Goal: Navigation & Orientation: Find specific page/section

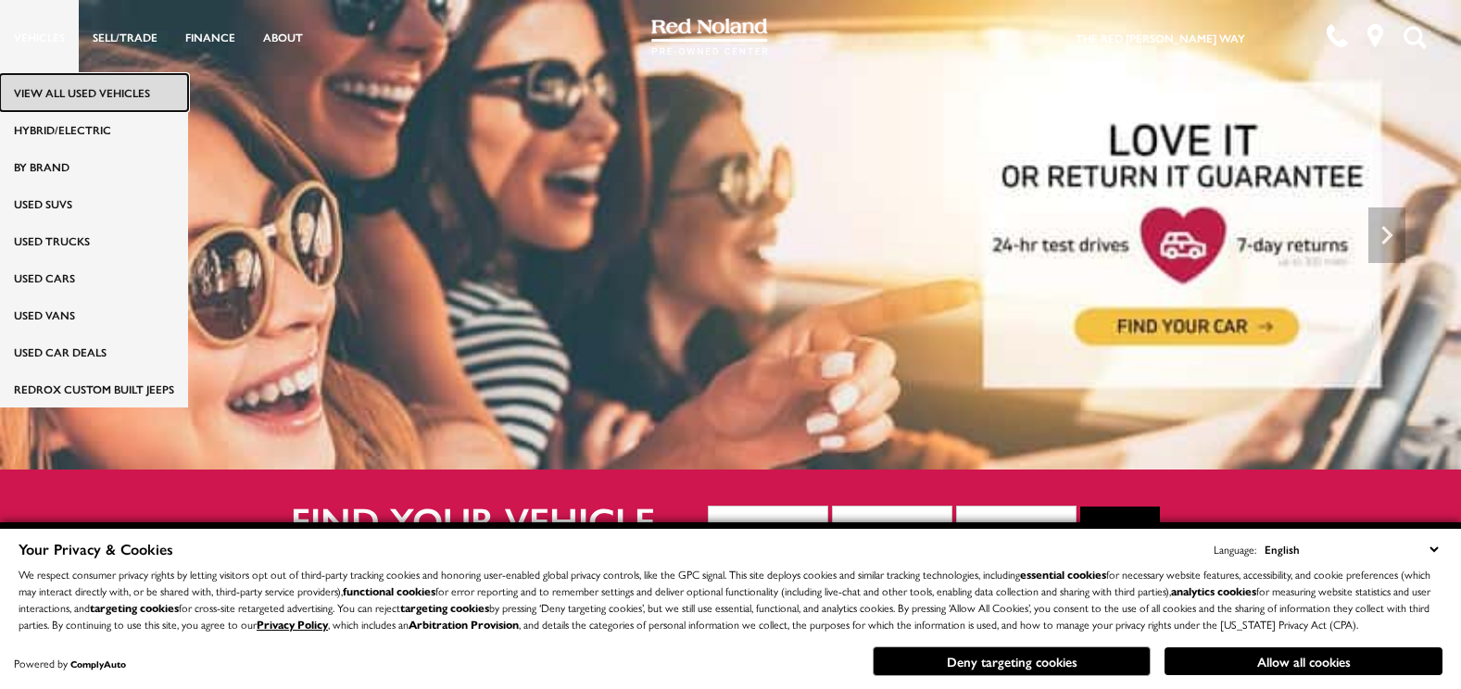
click at [67, 88] on link "View All Used Vehicles" at bounding box center [94, 92] width 188 height 37
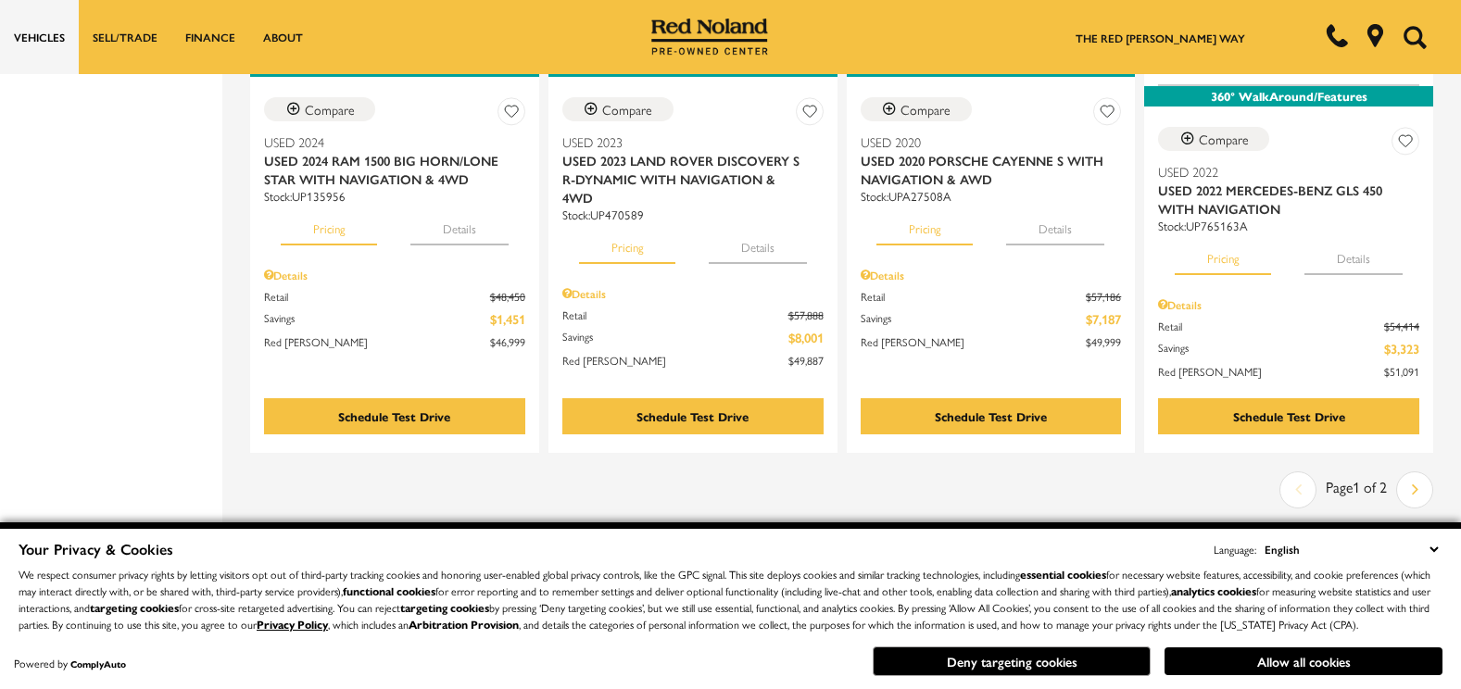
scroll to position [3260, 0]
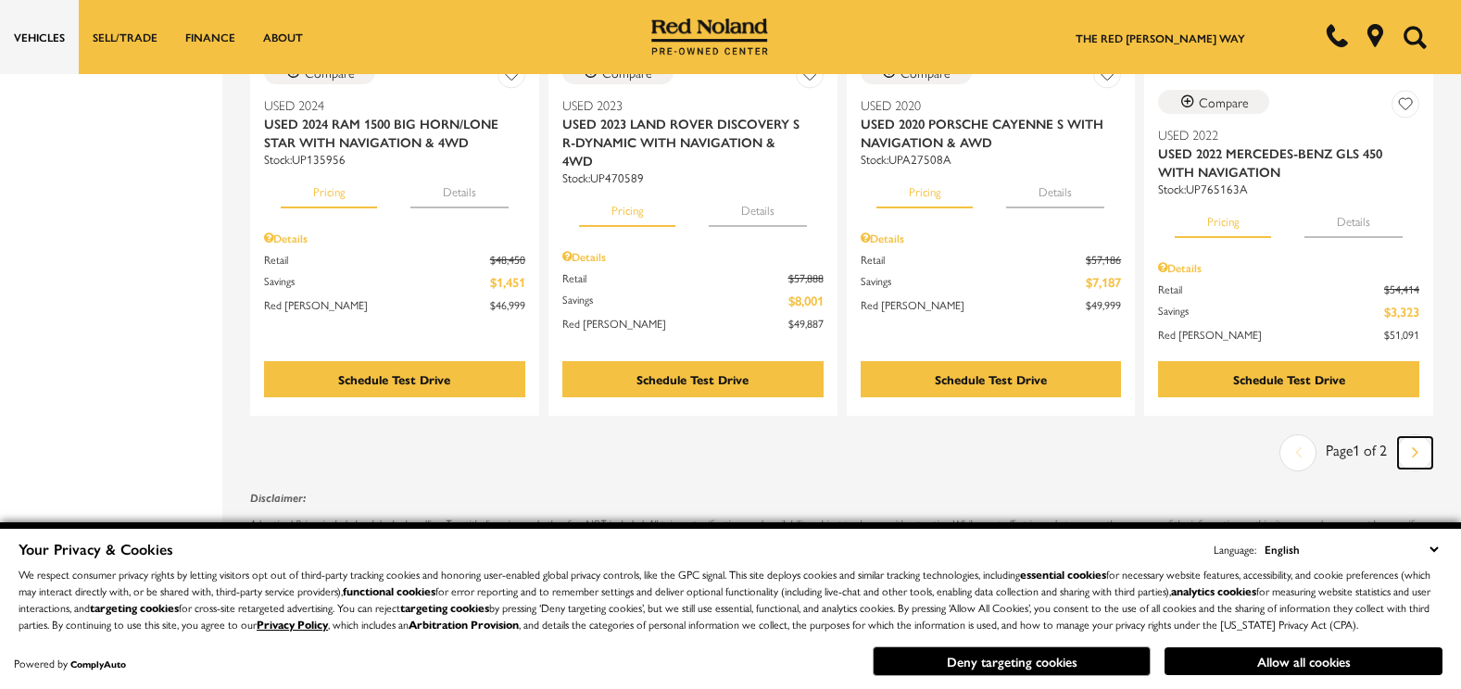
click at [1419, 437] on link "Next" at bounding box center [1415, 452] width 34 height 31
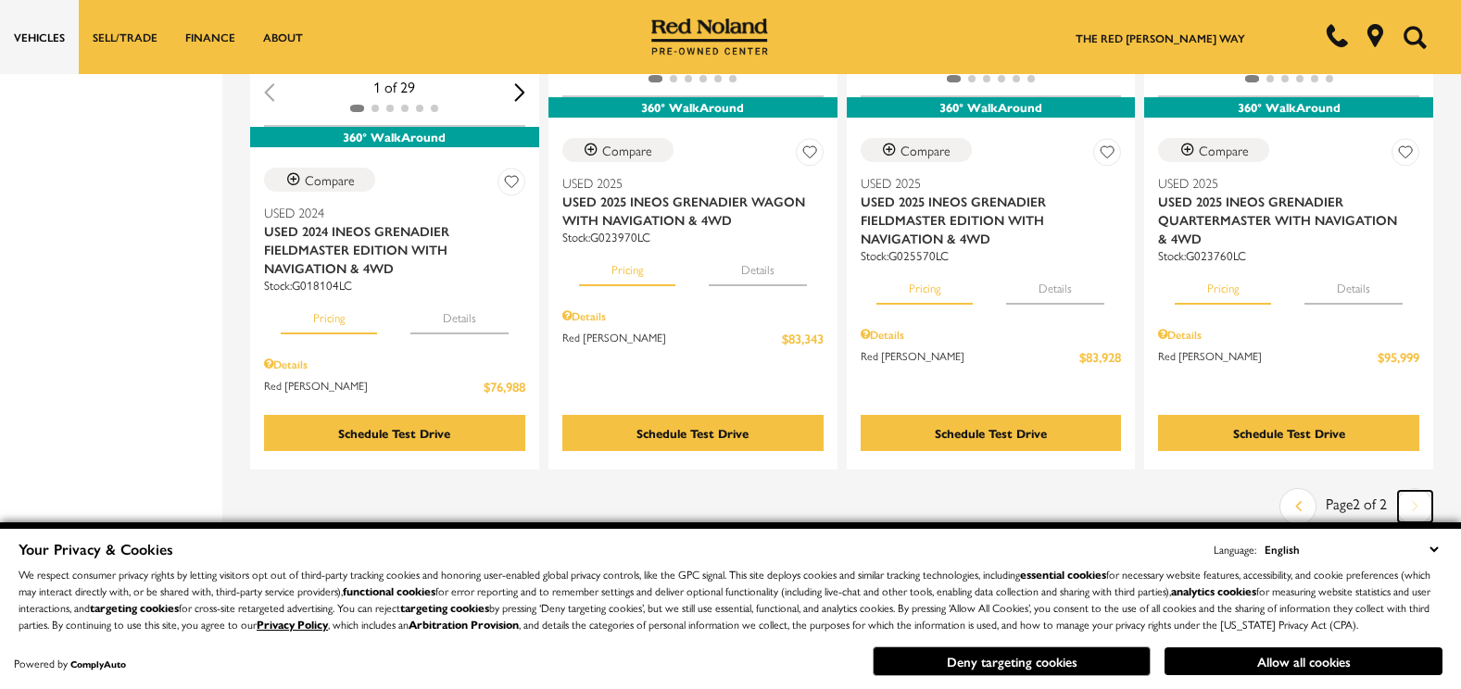
scroll to position [3297, 0]
